Goal: Navigation & Orientation: Go to known website

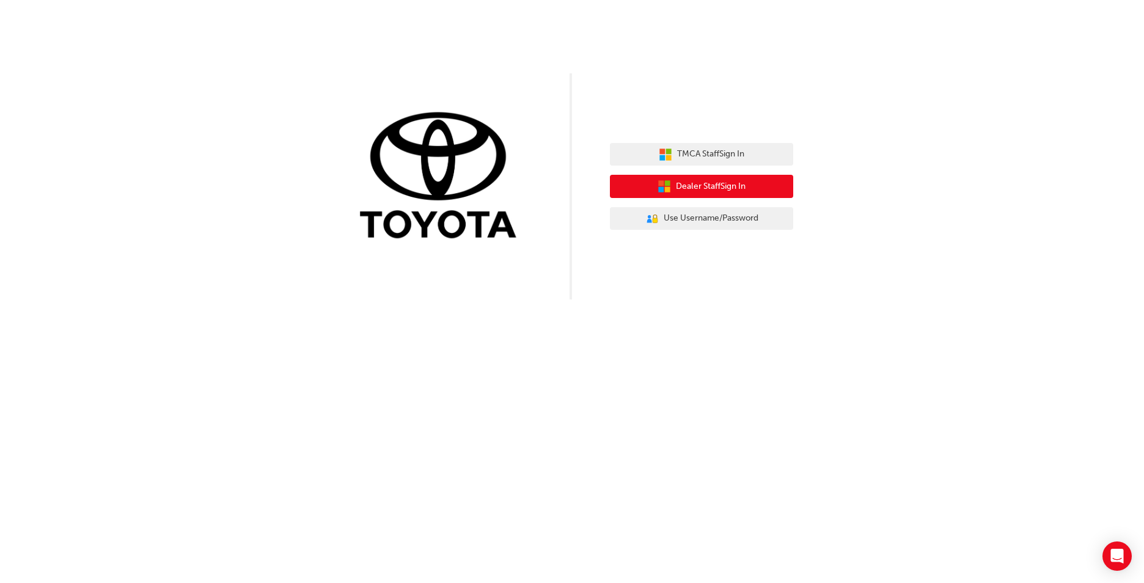
click at [746, 190] on span "Dealer Staff Sign In" at bounding box center [711, 187] width 70 height 14
